Goal: Task Accomplishment & Management: Use online tool/utility

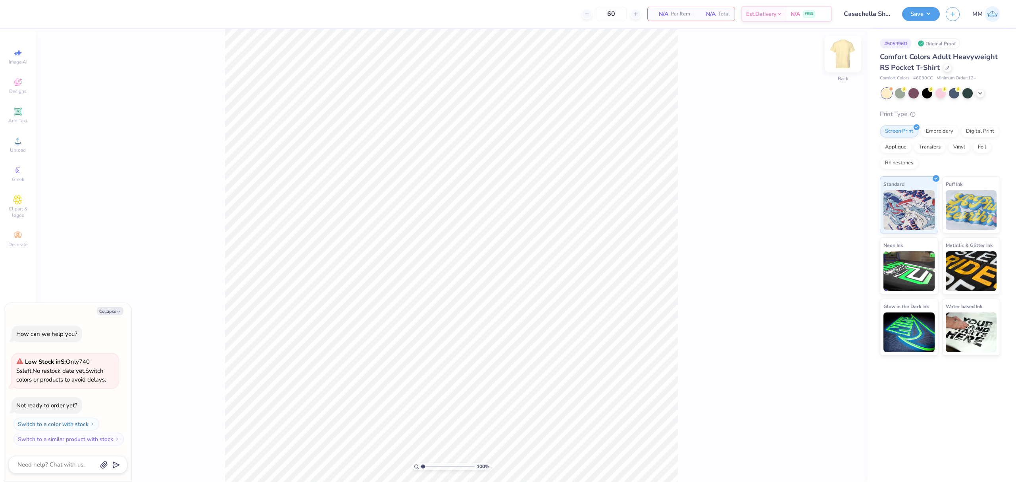
click at [841, 60] on img at bounding box center [843, 54] width 32 height 32
click at [23, 141] on div "Upload" at bounding box center [18, 144] width 28 height 23
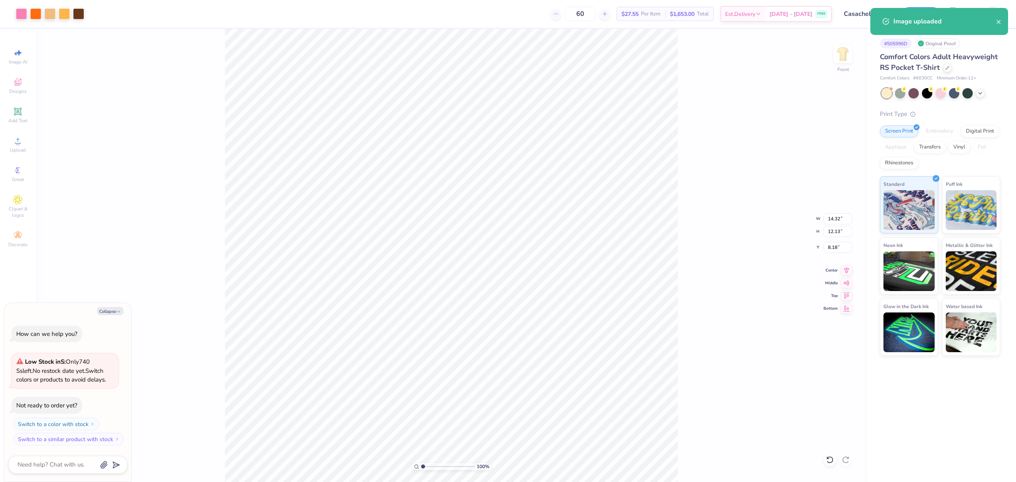
type textarea "x"
type input "10.20"
type input "8.64"
type input "11.68"
type textarea "x"
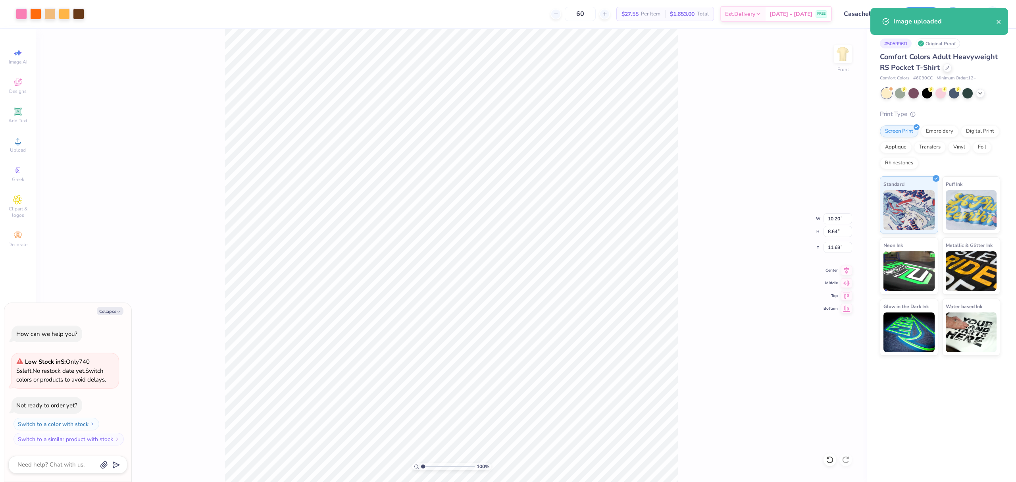
type input "7.24"
click at [835, 59] on img at bounding box center [843, 54] width 32 height 32
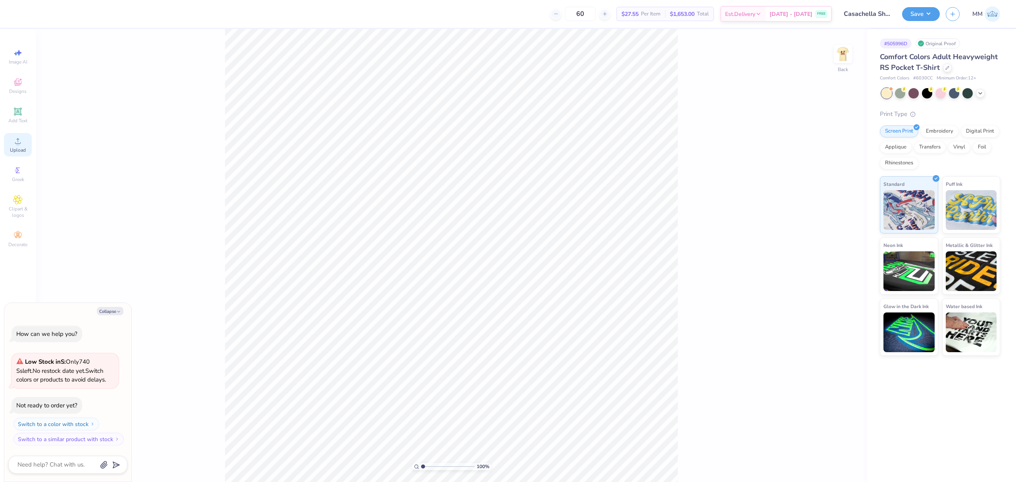
click at [25, 138] on div "Upload" at bounding box center [18, 144] width 28 height 23
type textarea "x"
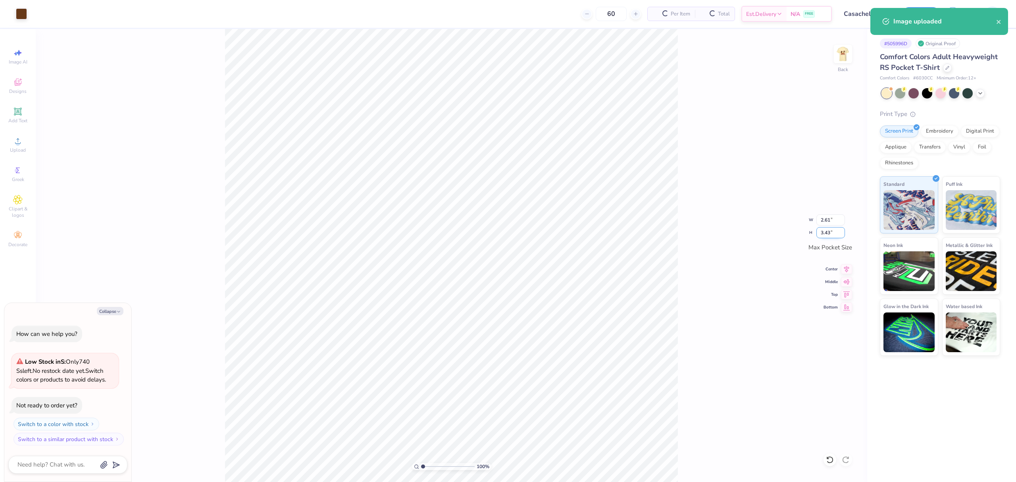
click at [826, 229] on input "3.43" at bounding box center [831, 232] width 29 height 11
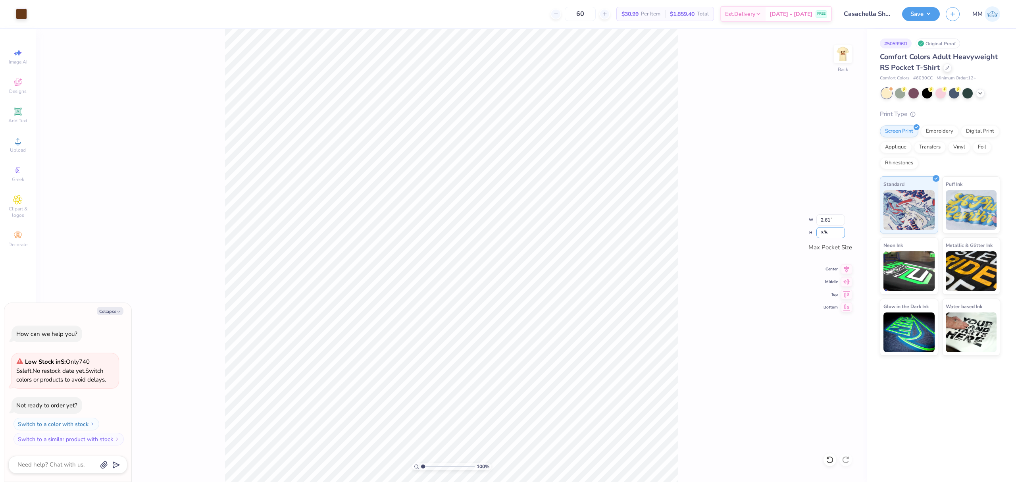
type input "3.5"
type textarea "x"
type input "2.66"
type input "3.50"
click at [848, 270] on icon at bounding box center [846, 268] width 11 height 10
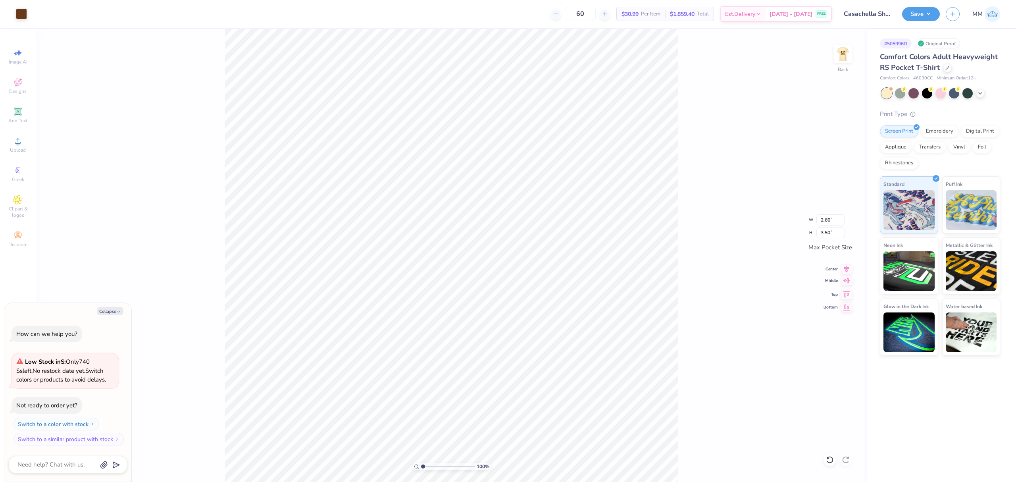
click at [846, 281] on icon at bounding box center [846, 281] width 11 height 10
type textarea "x"
drag, startPoint x: 425, startPoint y: 466, endPoint x: 452, endPoint y: 464, distance: 27.0
click at [438, 468] on input "range" at bounding box center [448, 466] width 54 height 7
drag, startPoint x: 434, startPoint y: 466, endPoint x: 429, endPoint y: 465, distance: 5.0
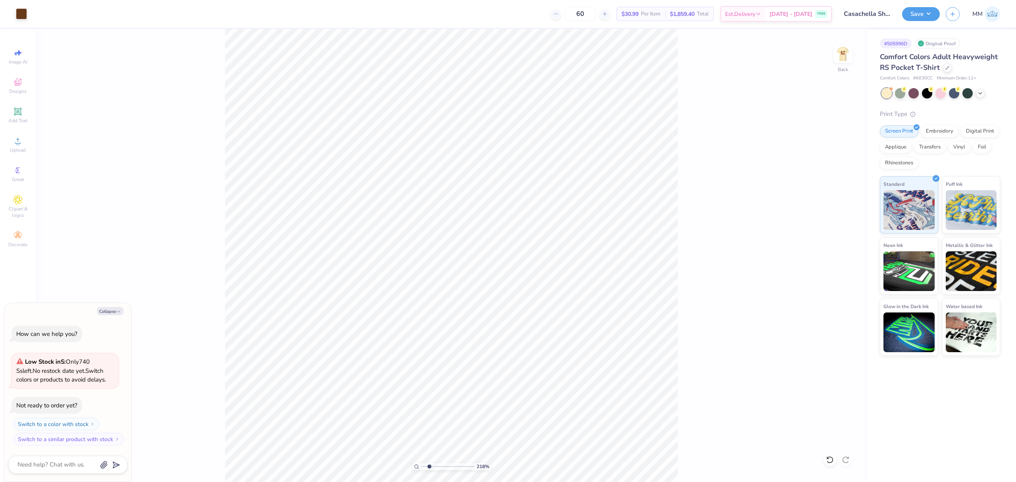
type input "2.18"
click at [429, 465] on input "range" at bounding box center [448, 466] width 54 height 7
type textarea "x"
drag, startPoint x: 430, startPoint y: 466, endPoint x: 380, endPoint y: 462, distance: 51.0
type input "1"
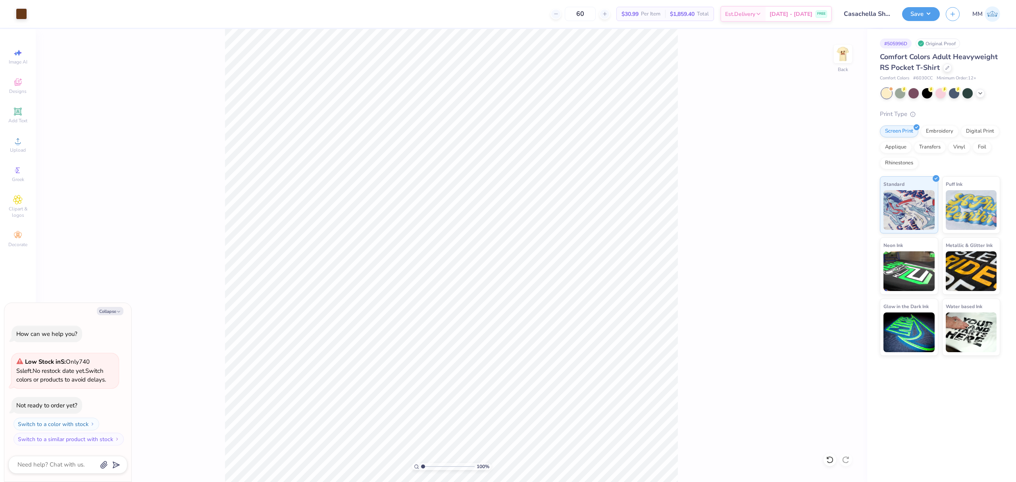
click at [421, 463] on input "range" at bounding box center [448, 466] width 54 height 7
click at [851, 64] on img at bounding box center [843, 54] width 32 height 32
click at [17, 119] on span "Add Text" at bounding box center [17, 121] width 19 height 6
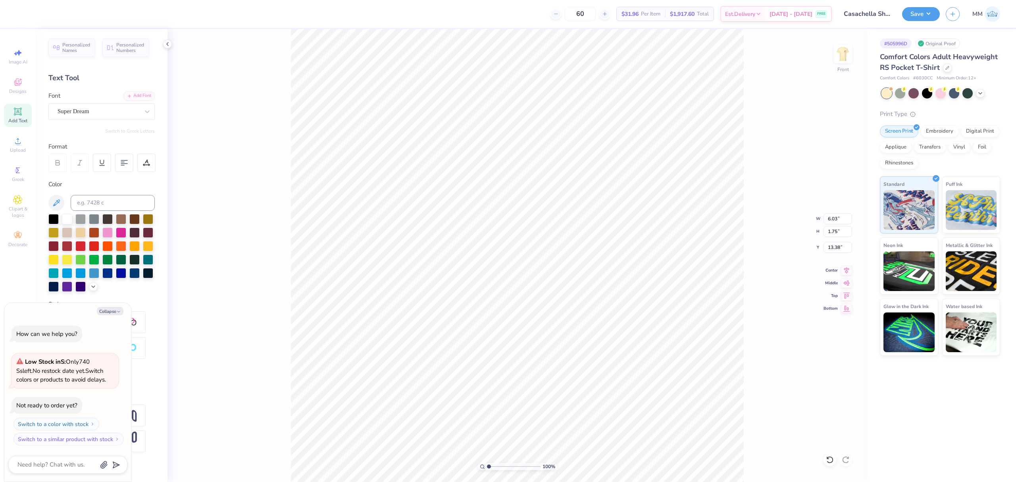
type textarea "x"
type input "17.09"
click at [845, 52] on img at bounding box center [843, 54] width 32 height 32
click at [613, 332] on li "Group" at bounding box center [614, 334] width 62 height 15
click at [845, 267] on icon at bounding box center [846, 268] width 11 height 10
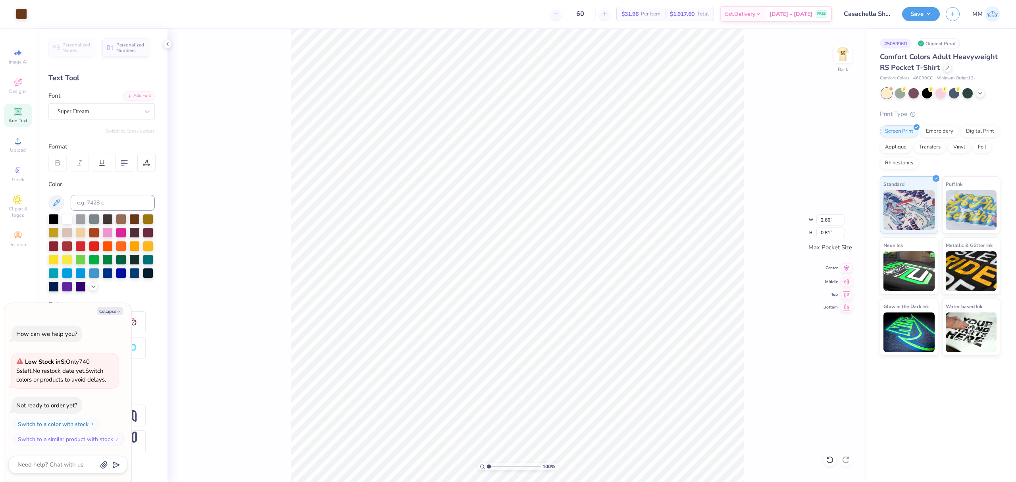
type textarea "x"
type input "12.55"
type input "6.81"
click at [847, 281] on icon at bounding box center [847, 280] width 7 height 5
type textarea "x"
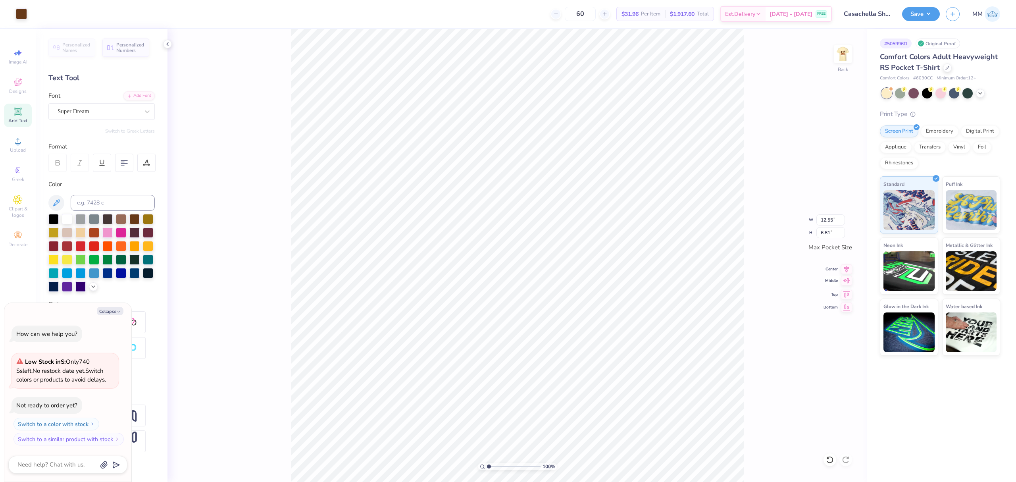
type input "15.65"
type input "13.64"
click at [829, 458] on icon at bounding box center [830, 460] width 8 height 8
click at [828, 459] on icon at bounding box center [828, 458] width 2 height 2
click at [594, 326] on li "Group" at bounding box center [600, 331] width 62 height 15
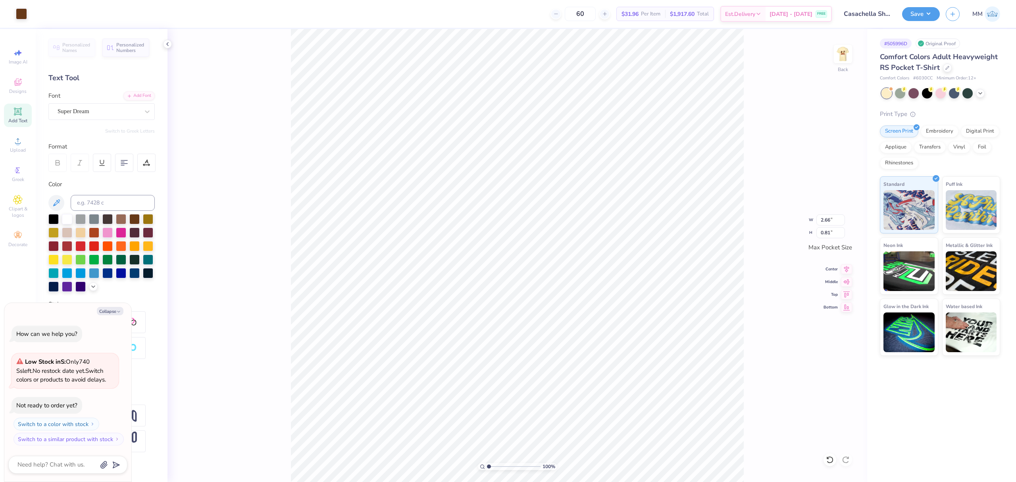
type textarea "x"
click at [821, 219] on input "2.66" at bounding box center [831, 219] width 29 height 11
type input "3.5"
type textarea "x"
type input "3.50"
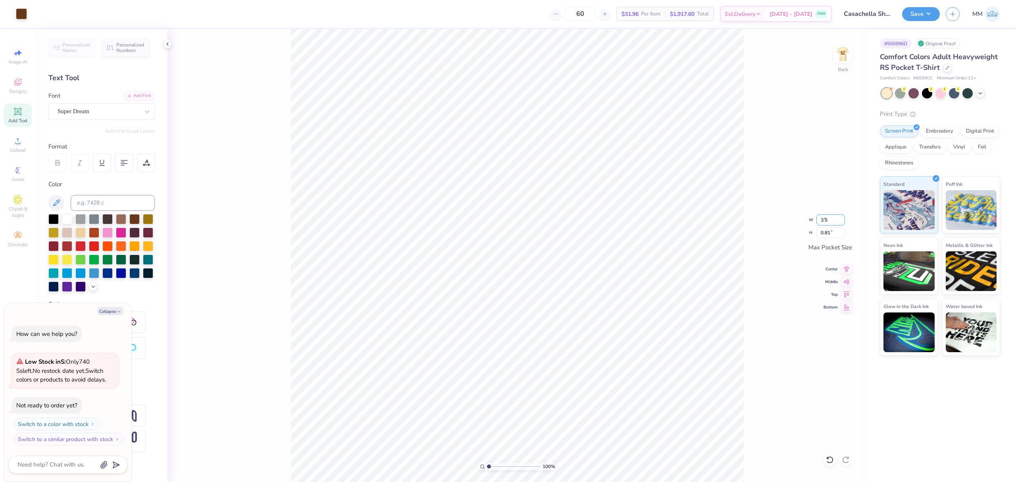
type input "1.07"
click at [845, 267] on icon at bounding box center [846, 268] width 5 height 7
click at [847, 282] on icon at bounding box center [846, 281] width 11 height 10
click at [839, 58] on img at bounding box center [843, 54] width 32 height 32
click at [133, 220] on div at bounding box center [134, 218] width 10 height 10
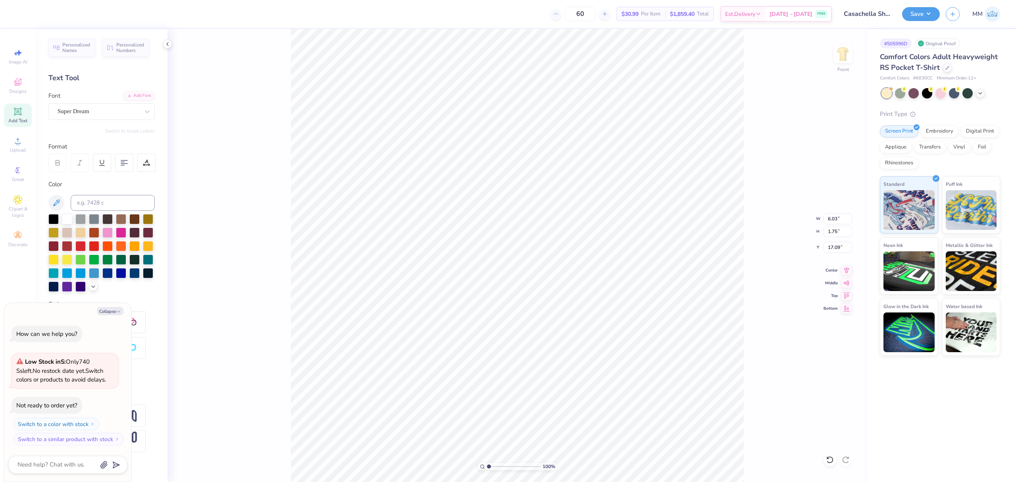
scroll to position [8, 1]
type textarea "x"
paste textarea "CASACHELLA"
type textarea "CASACHELLA"
type textarea "x"
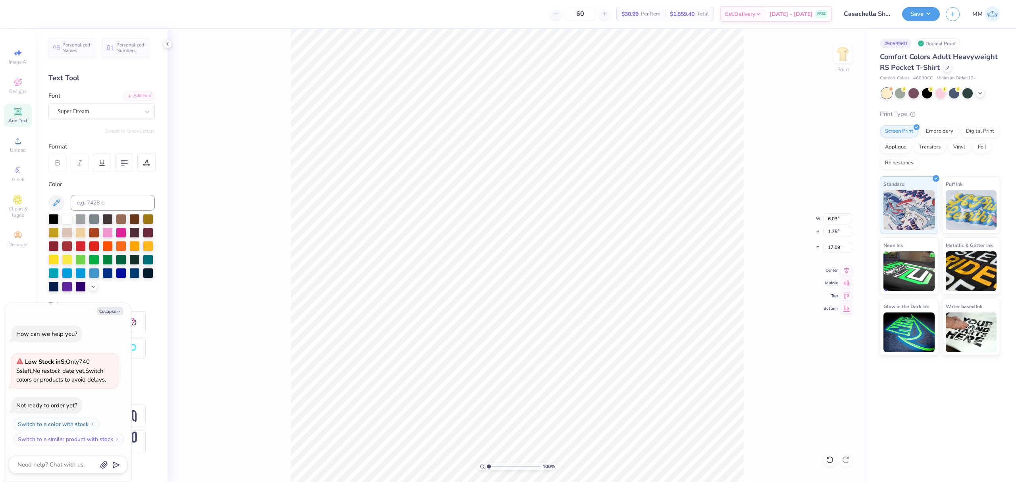
scroll to position [8, 2]
type textarea "CASACHELLA"
click at [150, 93] on div "Add Font" at bounding box center [138, 95] width 31 height 9
click at [140, 95] on div "Add Font" at bounding box center [138, 95] width 31 height 9
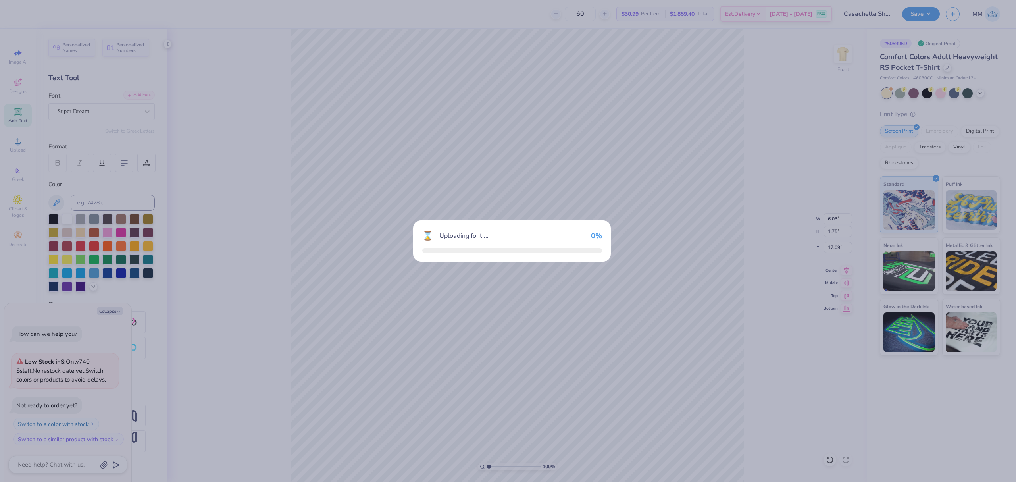
type textarea "x"
type input "14.32"
type input "1.71"
type input "17.11"
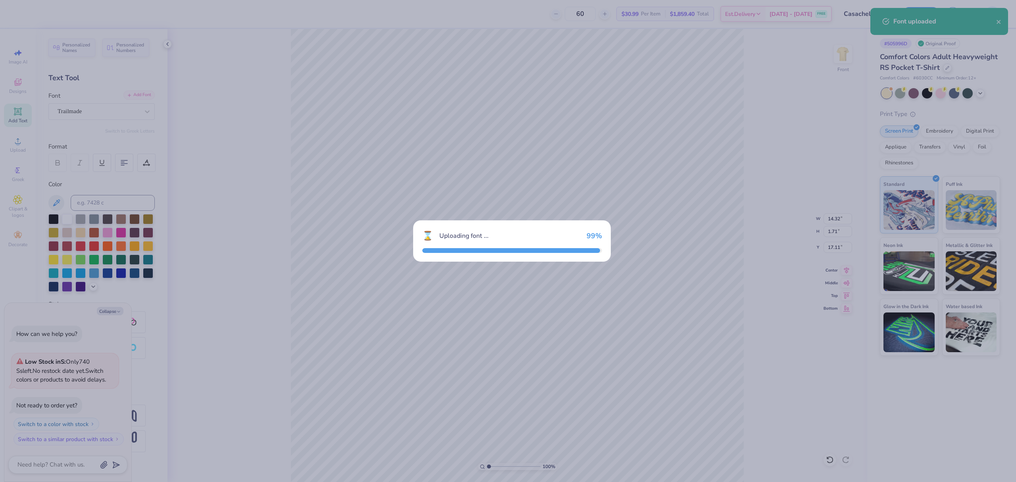
type textarea "x"
type input "8.36"
type input "2.39"
type input "16.77"
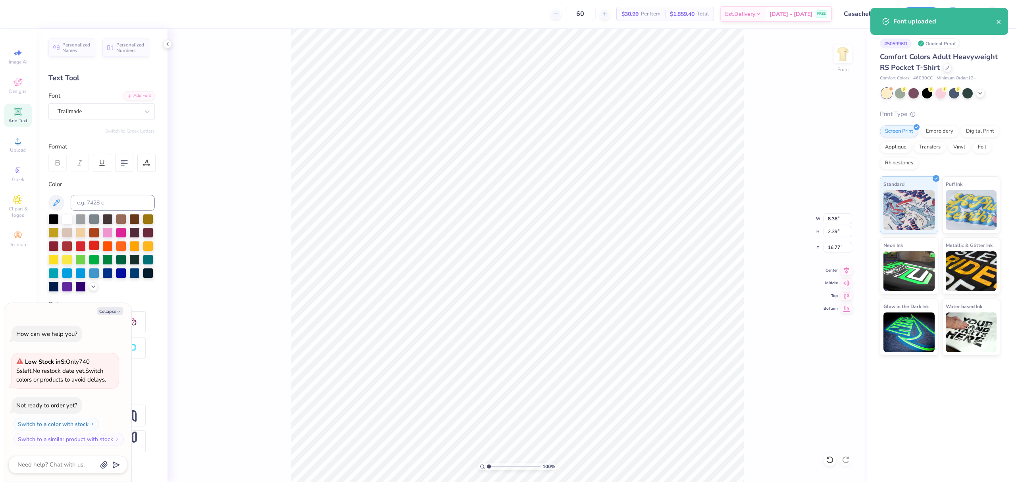
type textarea "x"
type input "5.25"
click at [116, 312] on icon "button" at bounding box center [118, 311] width 5 height 5
type textarea "x"
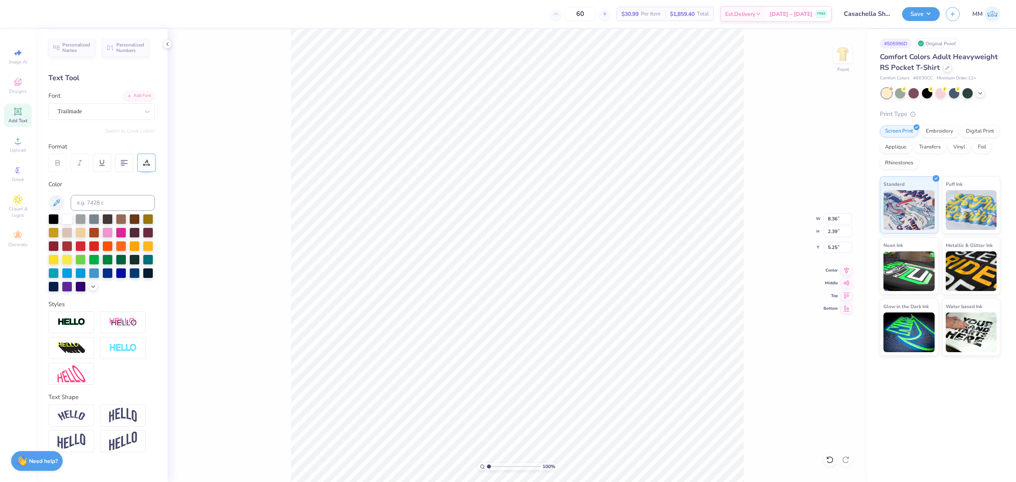
click at [144, 167] on div at bounding box center [146, 163] width 18 height 18
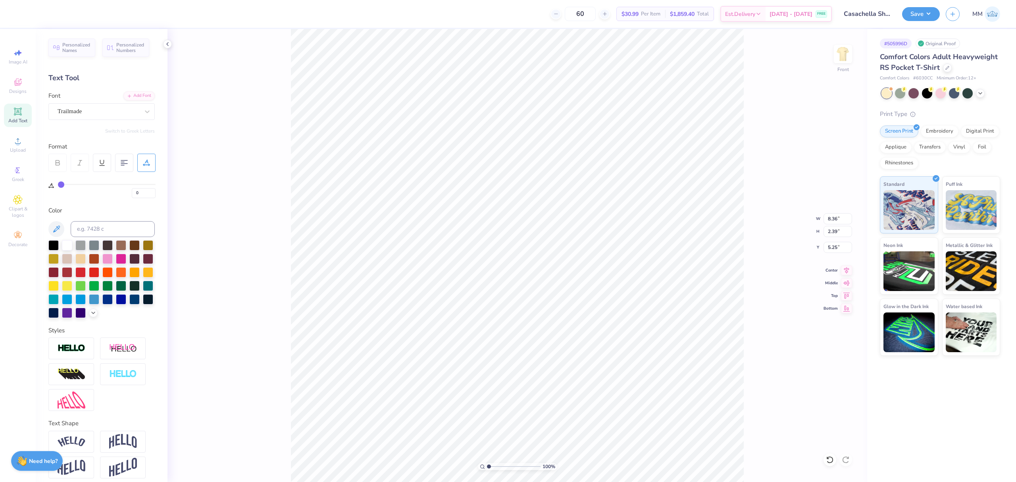
type input "5"
type input "6"
type input "7"
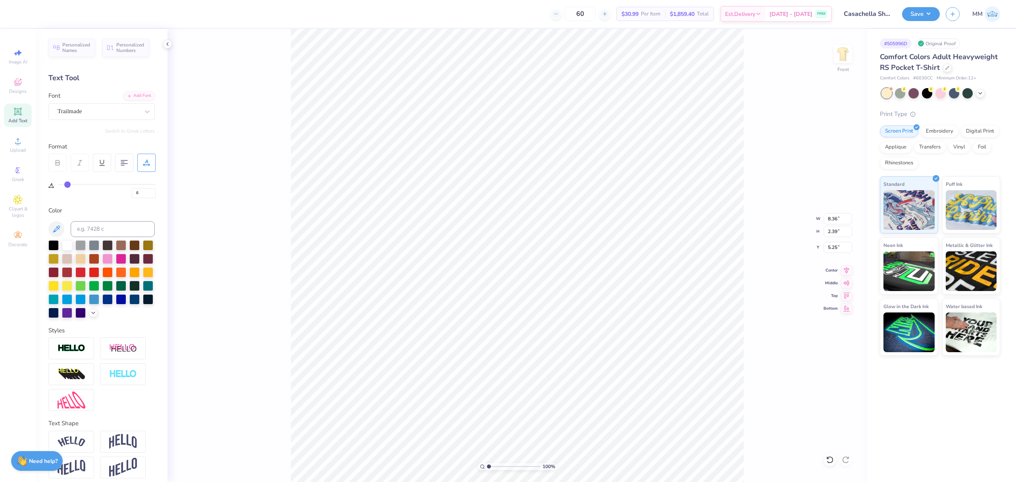
type input "7"
type input "8"
click at [68, 184] on input "range" at bounding box center [107, 184] width 98 height 1
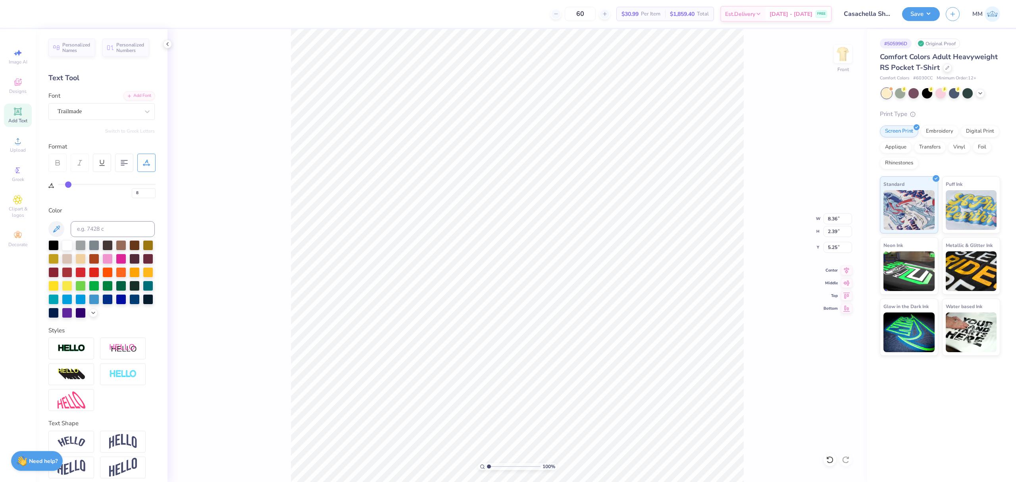
type input "10.15"
click at [115, 447] on div at bounding box center [123, 442] width 46 height 22
type input "4.38"
type input "4.25"
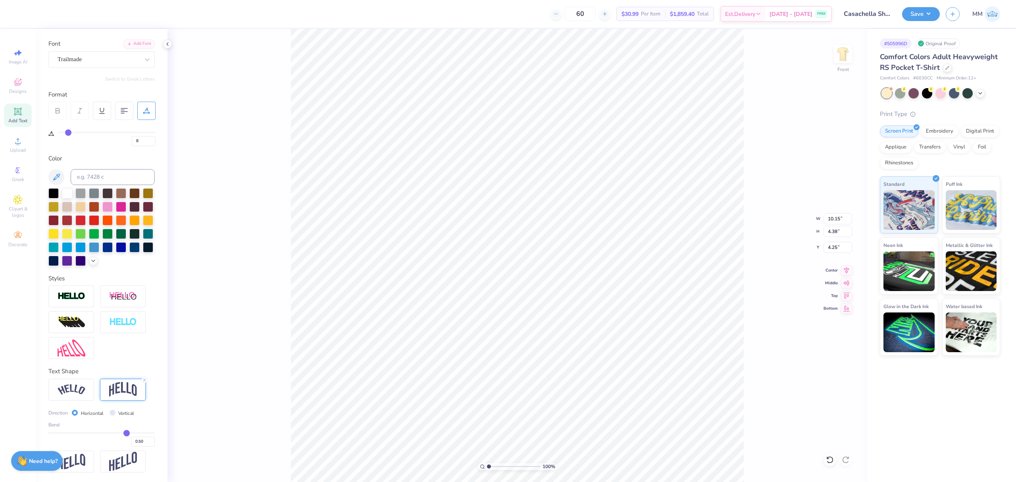
type input "0.45"
click at [118, 432] on input "range" at bounding box center [101, 432] width 106 height 1
type input "4.15"
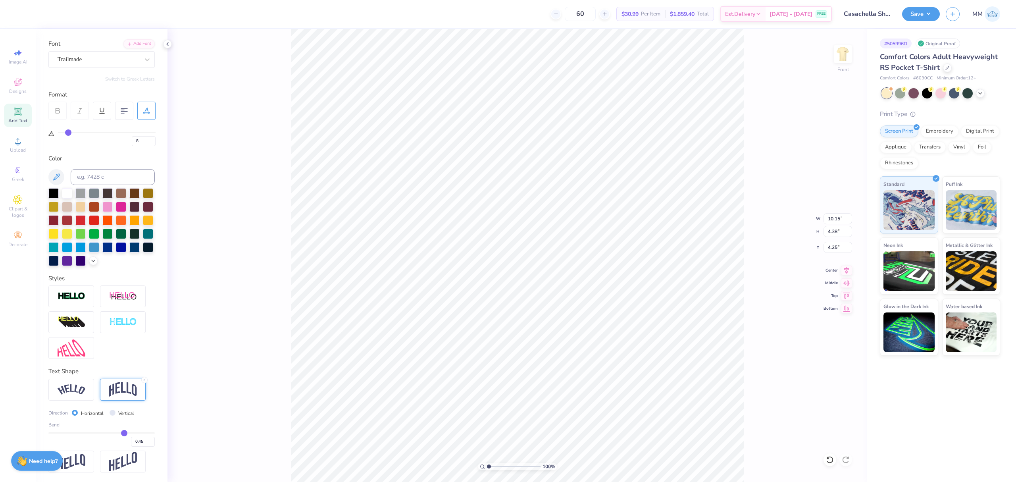
type input "4.37"
type input "0.44"
type input "0.41"
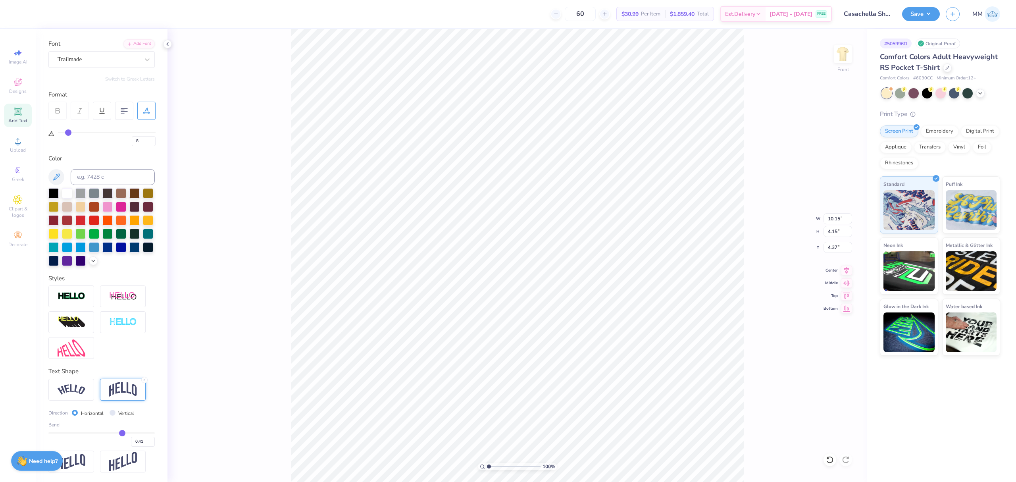
type input "0.36"
type input "0.33"
type input "0.32"
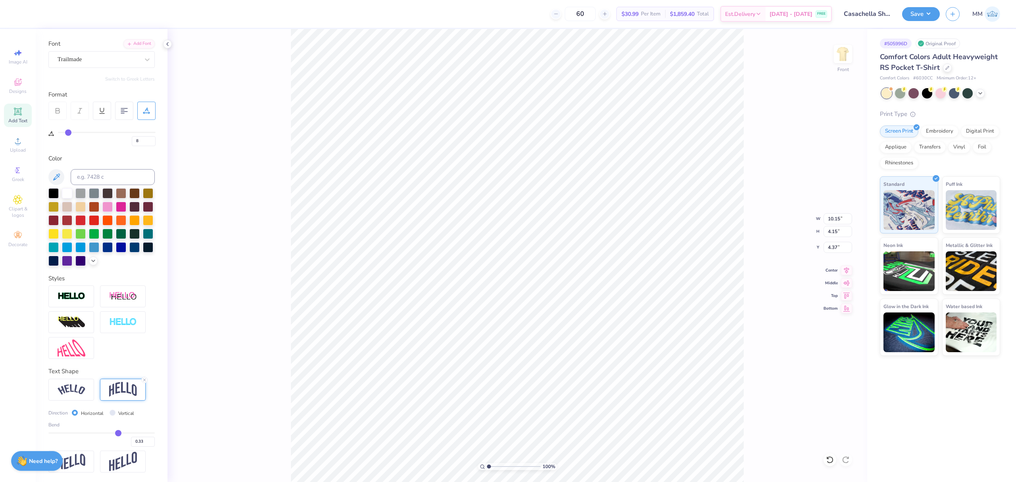
type input "0.32"
drag, startPoint x: 118, startPoint y: 430, endPoint x: 112, endPoint y: 428, distance: 6.9
type input "0.32"
click at [112, 432] on input "range" at bounding box center [101, 432] width 106 height 1
type input "3.59"
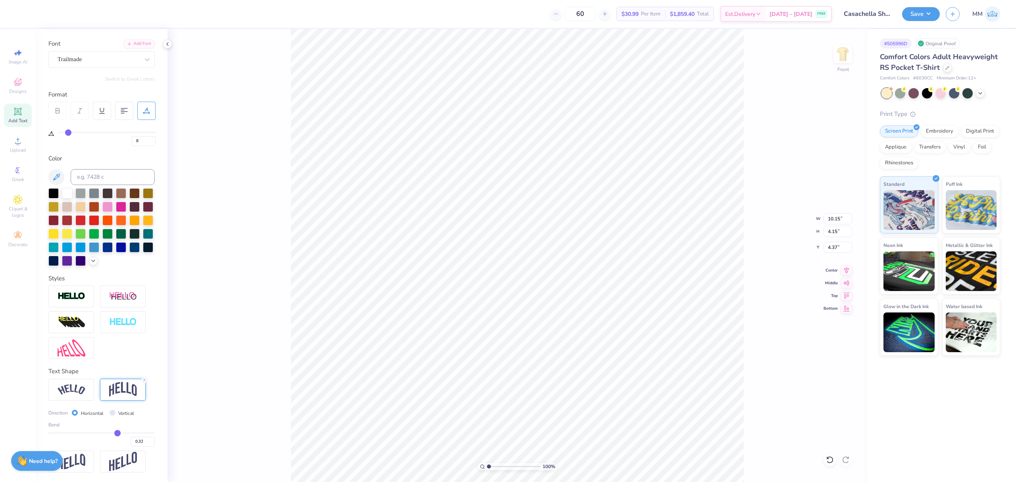
type input "4.65"
type input "6"
type input "5"
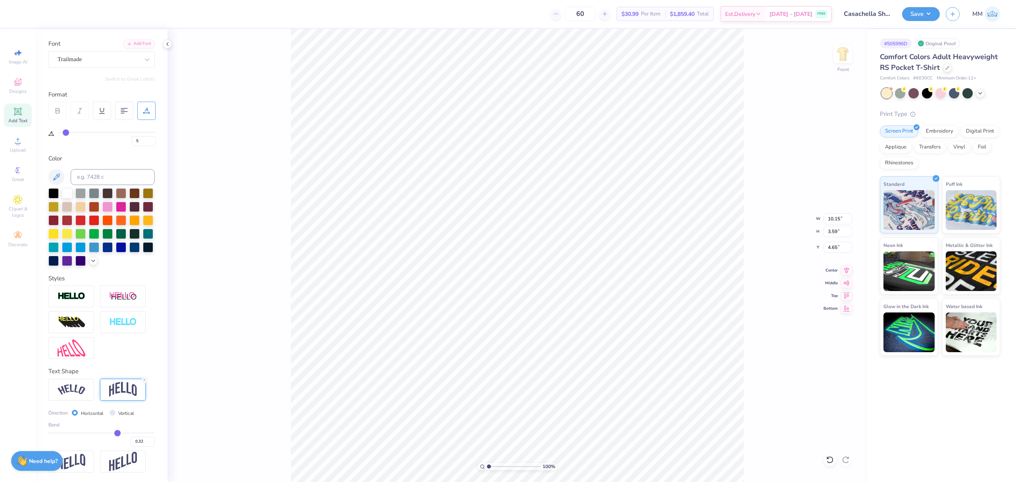
type input "4"
click at [64, 132] on input "range" at bounding box center [107, 132] width 98 height 1
type input "9.26"
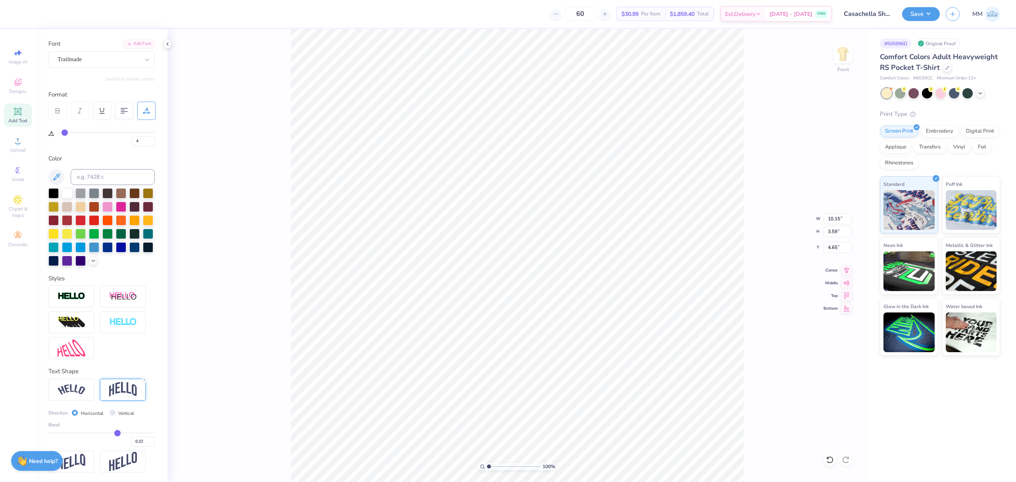
type input "3.47"
type input "4.71"
type input "10.18"
type input "3.82"
click at [851, 269] on icon at bounding box center [846, 269] width 11 height 10
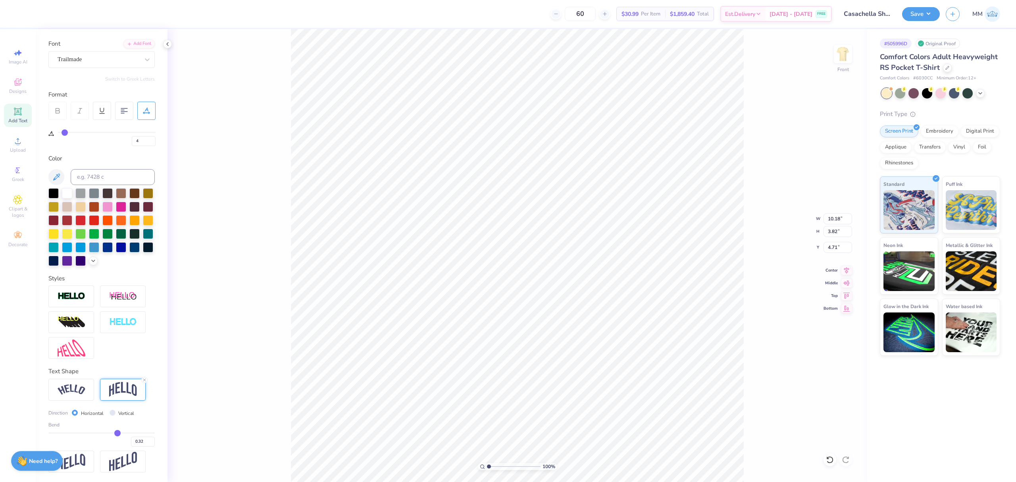
type input "10.77"
type input "4.04"
click at [844, 267] on icon at bounding box center [846, 269] width 11 height 10
type input "11.18"
type input "4.20"
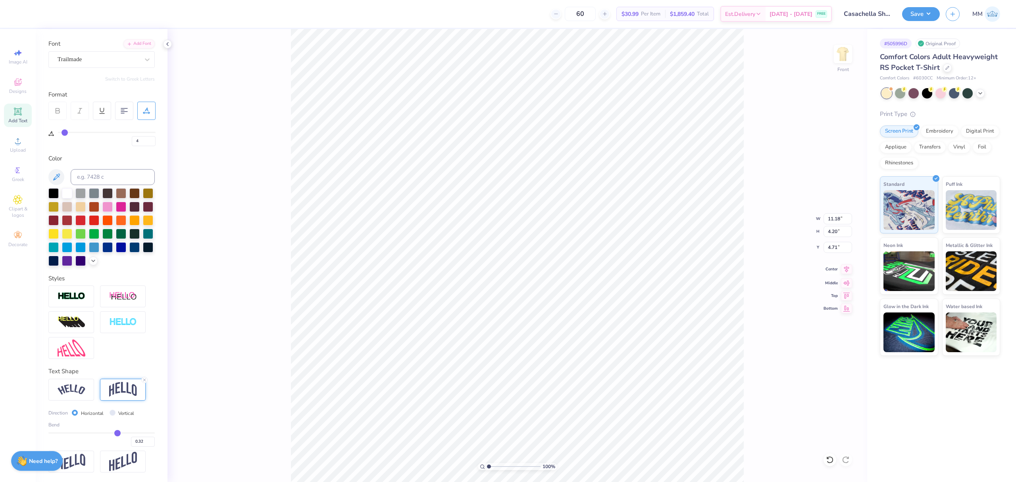
click at [846, 269] on icon at bounding box center [846, 269] width 11 height 10
click at [19, 117] on div "Add Text" at bounding box center [18, 115] width 28 height 23
type input "0"
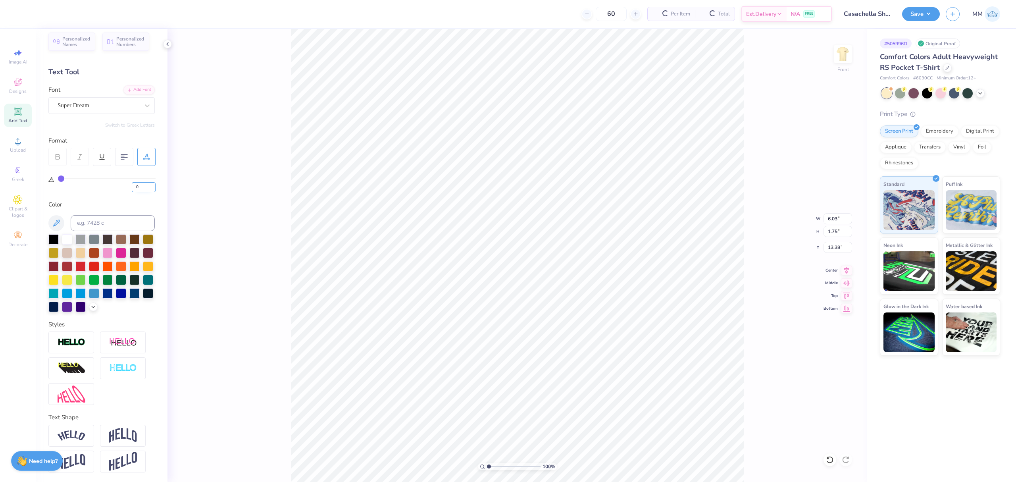
scroll to position [0, 0]
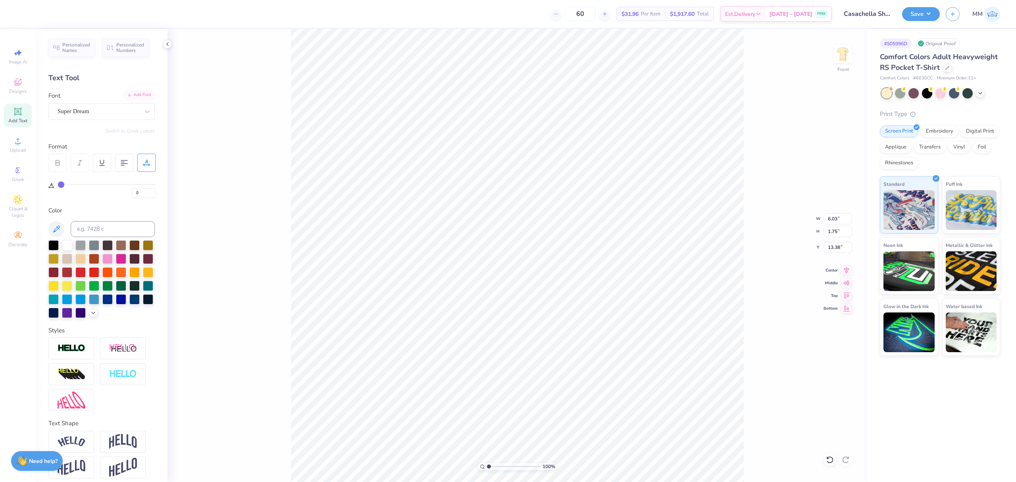
click at [132, 94] on div "Add Font" at bounding box center [138, 95] width 31 height 9
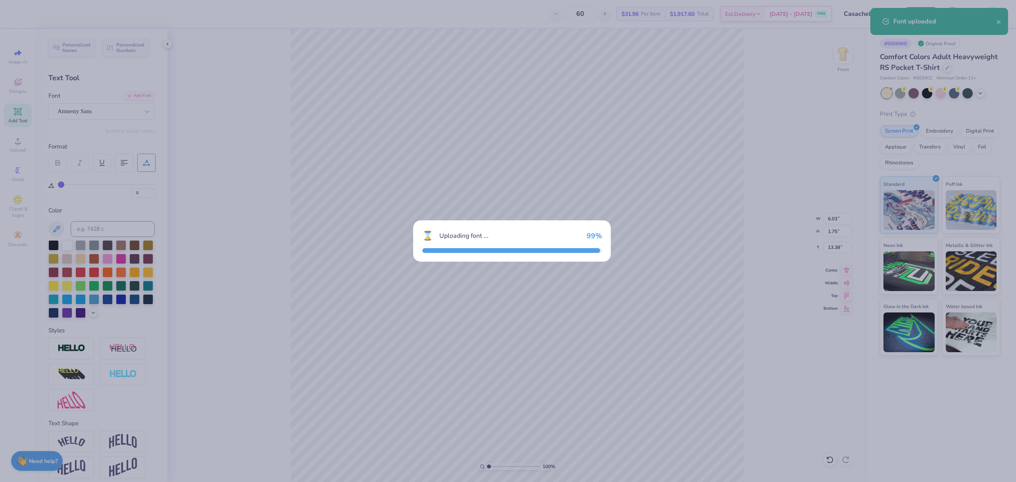
type input "6.07"
type input "1.47"
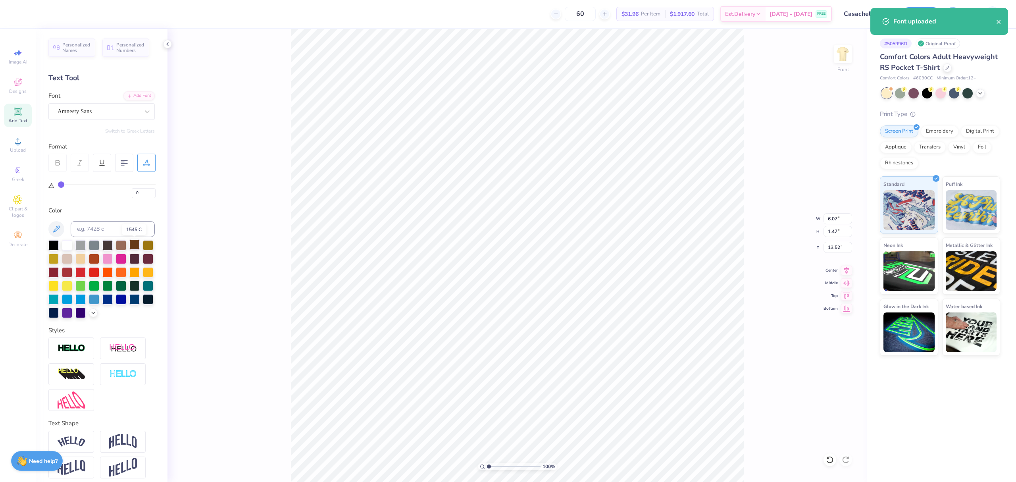
click at [137, 243] on div at bounding box center [134, 244] width 10 height 10
type input "17.53"
type textarea "Kappa Alpha Theta"
type input "8.63"
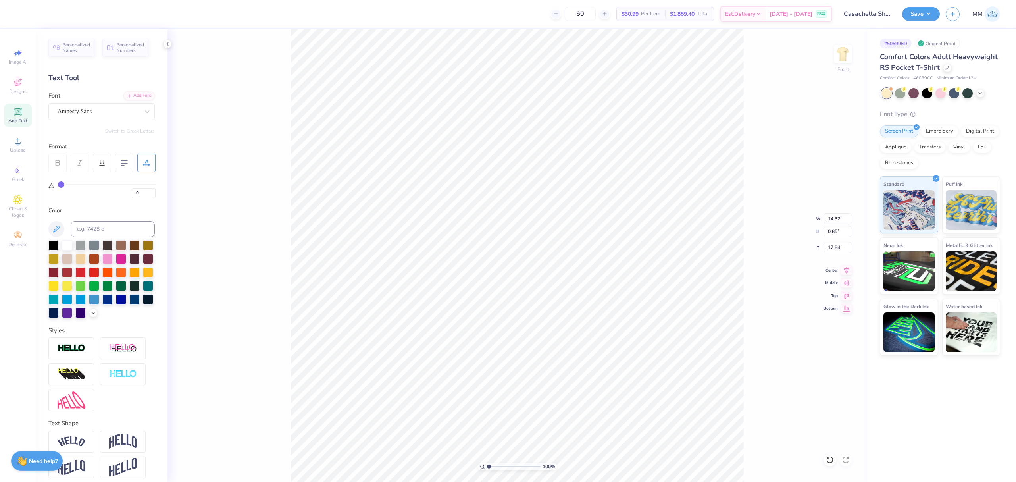
type input "0.51"
type input "16.12"
type input "9.13"
type input "0.54"
click at [845, 268] on icon at bounding box center [846, 269] width 5 height 7
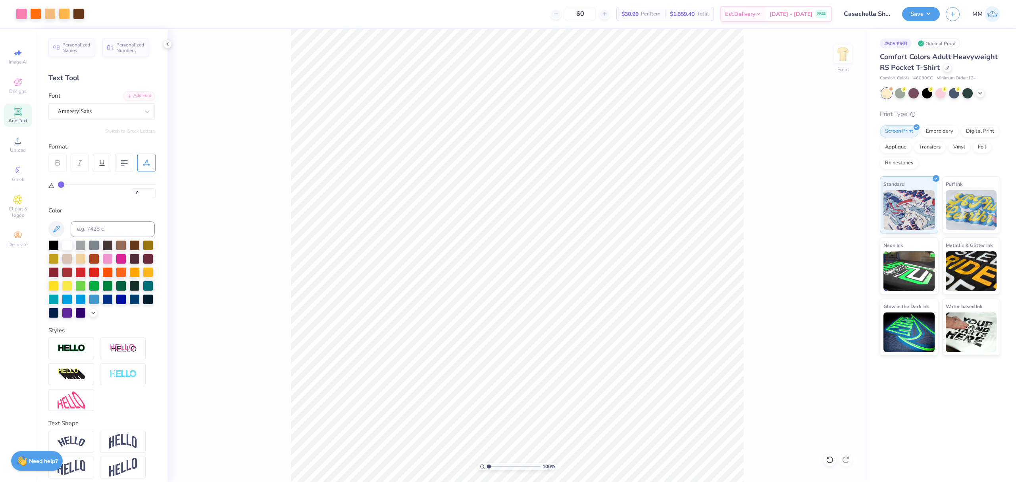
click at [268, 5] on div "Art colors 60 $30.99 Per Item $1,859.40 Total Est. Delivery [DATE] - [DATE] FRE…" at bounding box center [508, 241] width 1016 height 482
type input "4"
type input "10.20"
type input "8.64"
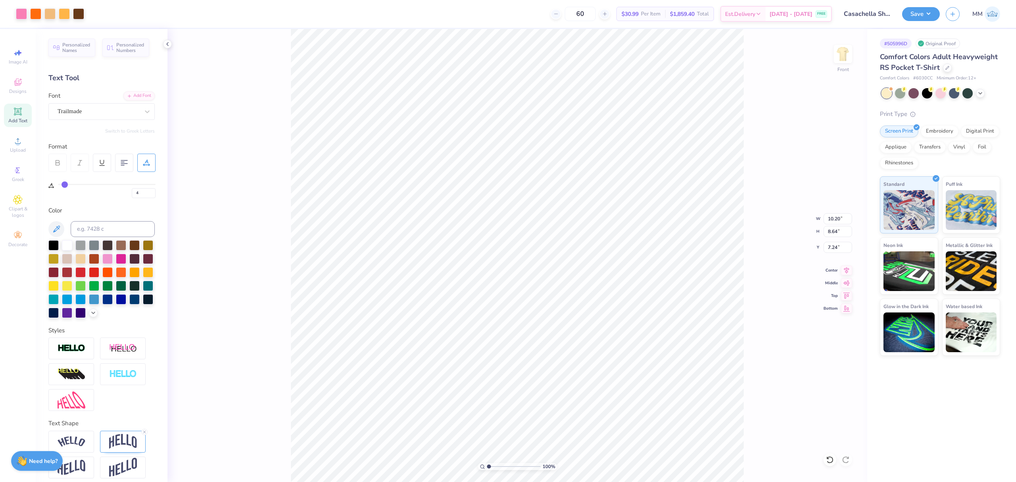
type input "7.28"
click at [846, 268] on icon at bounding box center [846, 269] width 11 height 10
type input "0"
click at [842, 264] on icon at bounding box center [846, 269] width 11 height 10
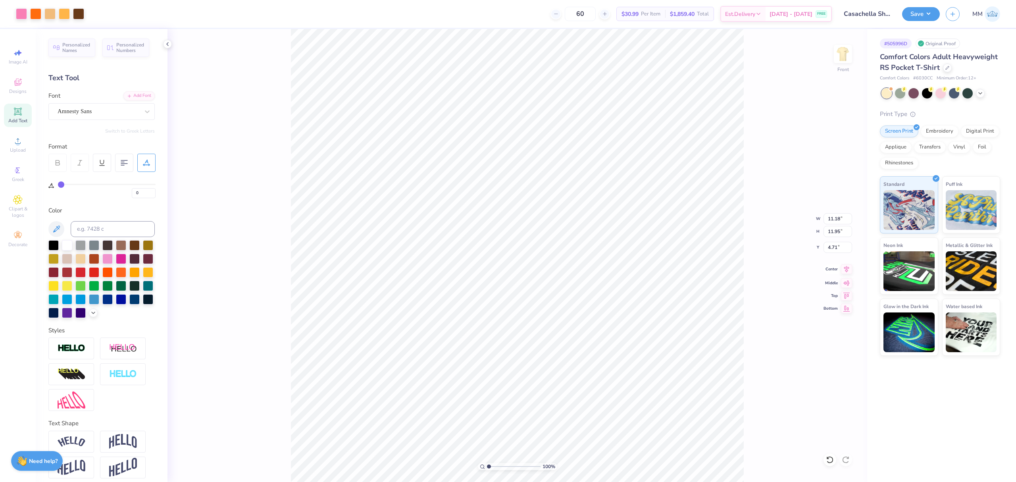
click at [848, 272] on icon at bounding box center [846, 269] width 11 height 10
click at [836, 217] on input "11.18" at bounding box center [838, 218] width 29 height 11
type input "12.00"
type input "12.83"
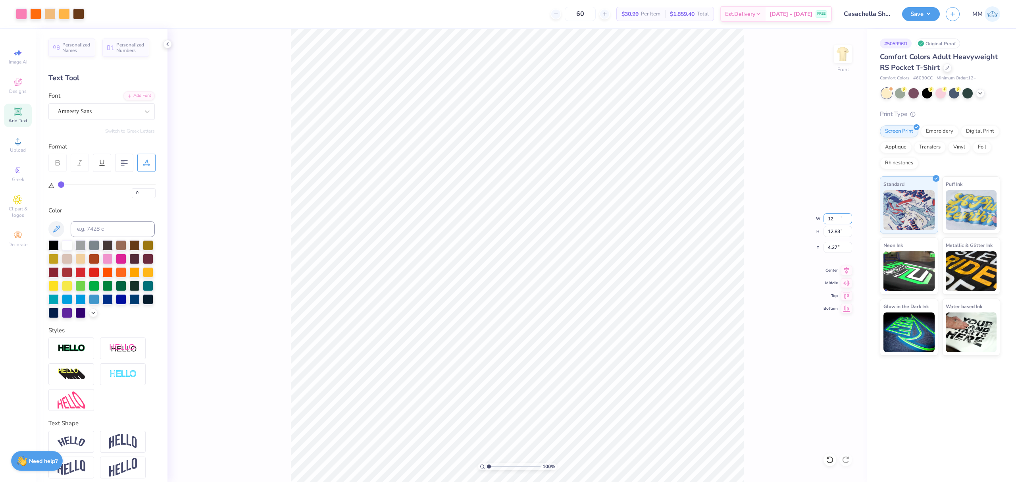
type input "4.27"
click at [837, 254] on div "100 % Front W 12.00 12.00 " H 12.83 12.83 " Y 4.27 4.27 " Center Middle Top Bot…" at bounding box center [518, 255] width 700 height 453
click at [836, 248] on div "100 % Front W 12.00 H 12.83 Y 4.27 Center Middle Top Bottom" at bounding box center [518, 255] width 700 height 453
click at [829, 247] on input "4.27" at bounding box center [838, 247] width 29 height 11
type input "3.00"
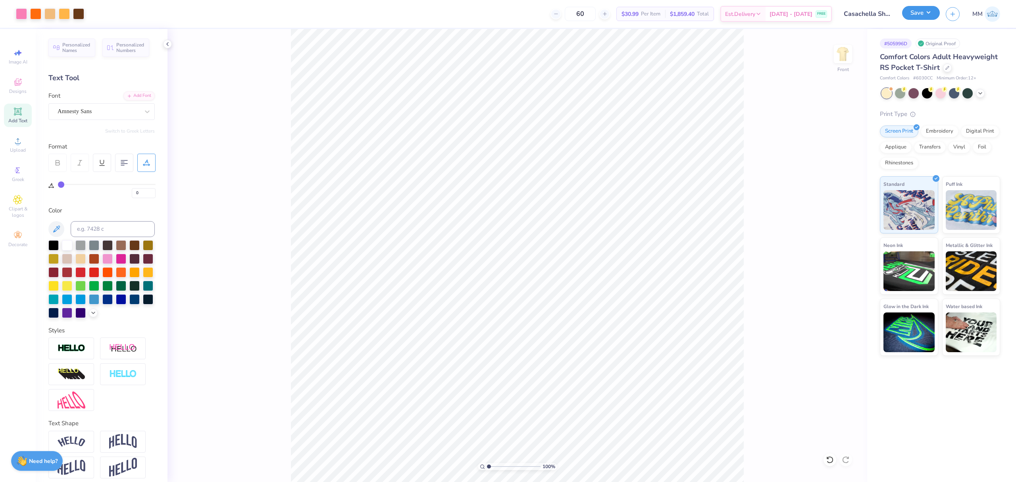
click at [918, 18] on button "Save" at bounding box center [921, 13] width 38 height 14
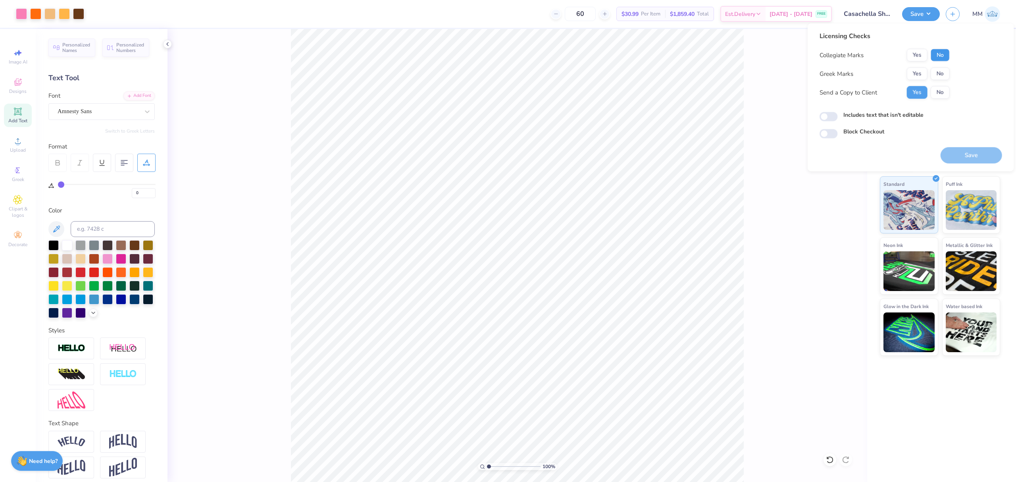
click at [944, 50] on button "No" at bounding box center [940, 55] width 19 height 13
click at [917, 71] on button "Yes" at bounding box center [917, 73] width 21 height 13
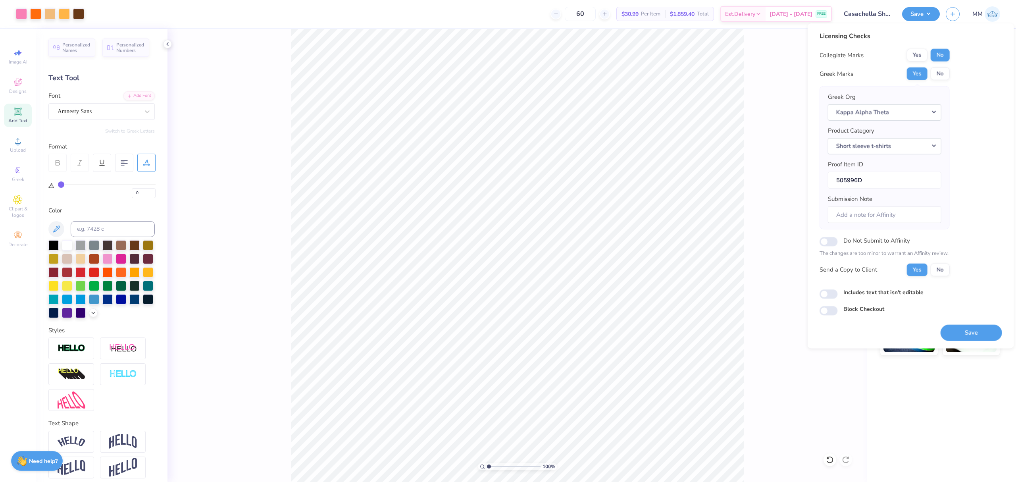
click at [856, 294] on label "Includes text that isn't editable" at bounding box center [884, 292] width 80 height 8
click at [838, 294] on input "Includes text that isn't editable" at bounding box center [829, 294] width 18 height 10
checkbox input "true"
click at [954, 334] on button "Save" at bounding box center [972, 332] width 62 height 16
